Goal: Navigation & Orientation: Understand site structure

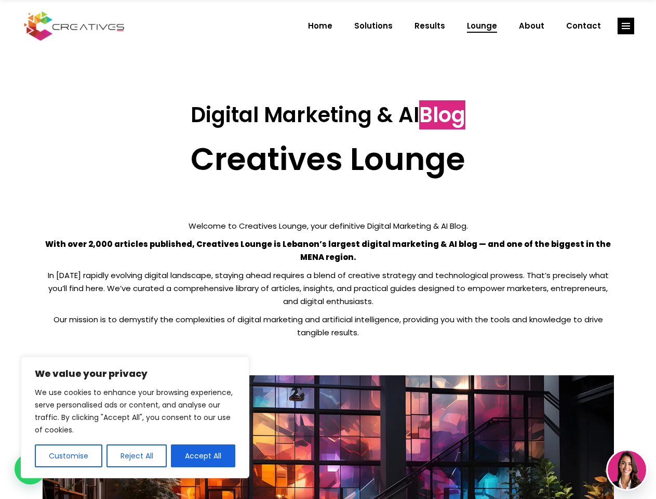
click at [328, 249] on p "With over 2,000 articles published, Creatives Lounge is Lebanon’s largest digit…" at bounding box center [328, 250] width 571 height 26
click at [68, 456] on button "Customise" at bounding box center [69, 455] width 68 height 23
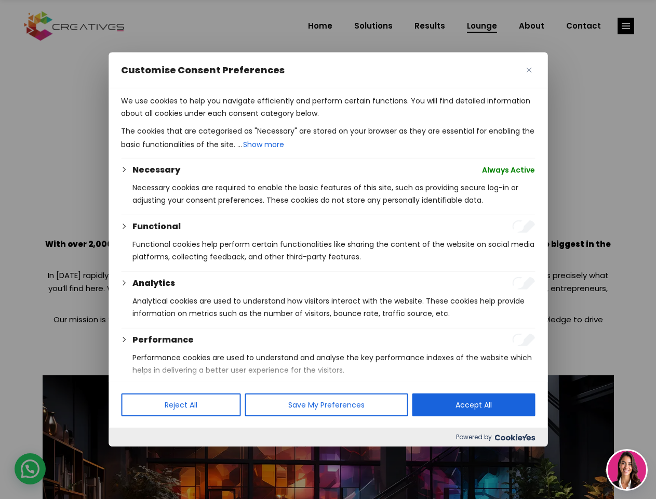
click at [136, 456] on div at bounding box center [328, 249] width 656 height 499
click at [203, 119] on p "We use cookies to help you navigate efficiently and perform certain functions. …" at bounding box center [328, 107] width 414 height 25
click at [626, 26] on div at bounding box center [328, 249] width 656 height 499
click at [627, 470] on img at bounding box center [627, 469] width 38 height 38
